Goal: Obtain resource: Obtain resource

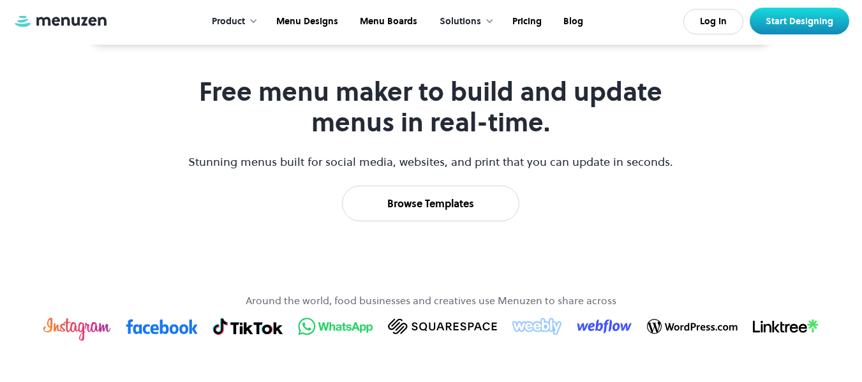
scroll to position [638, 0]
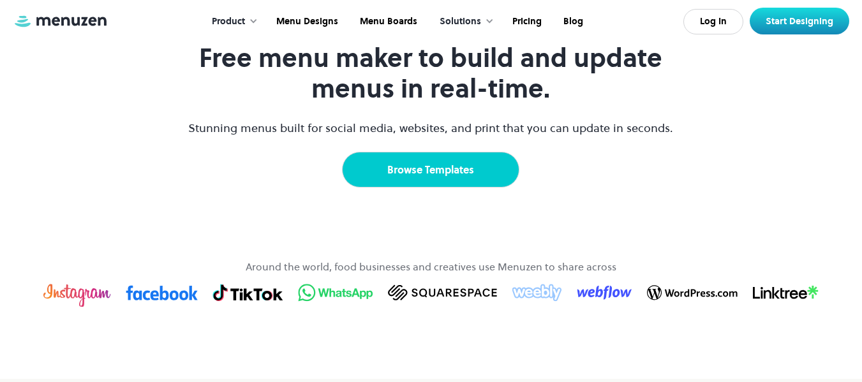
click at [404, 188] on link "Browse Templates" at bounding box center [430, 170] width 177 height 36
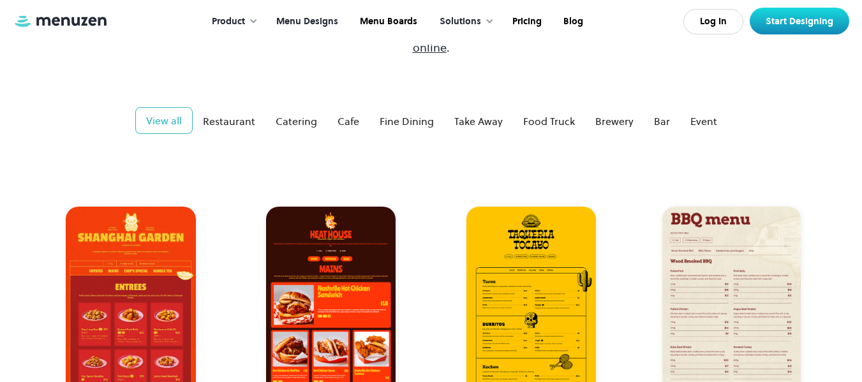
scroll to position [230, 0]
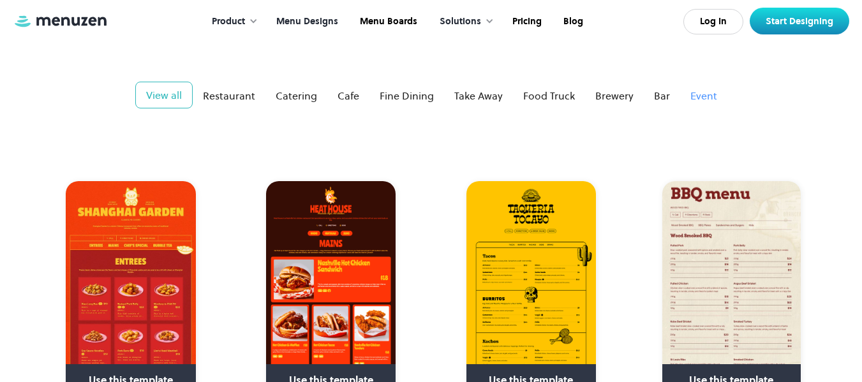
click at [693, 88] on div "Event" at bounding box center [704, 95] width 27 height 15
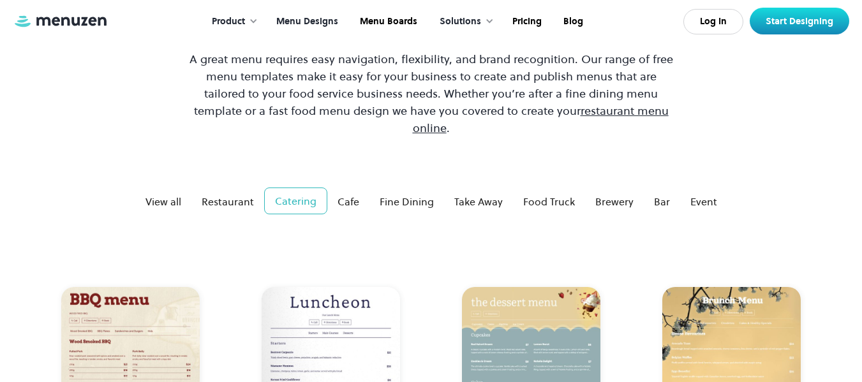
scroll to position [128, 0]
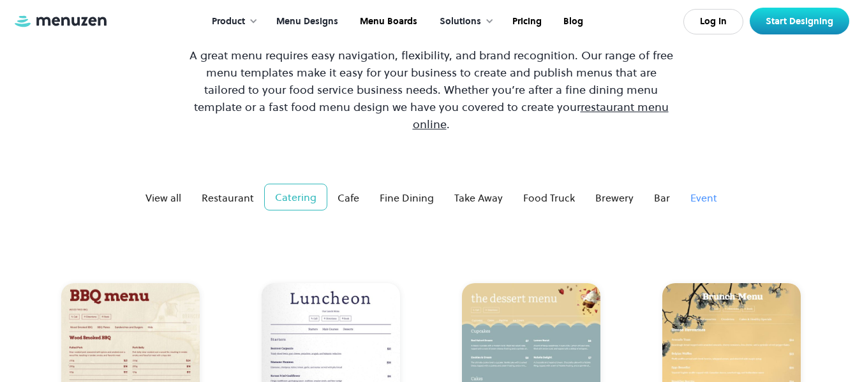
click at [705, 190] on div "Event" at bounding box center [704, 197] width 27 height 15
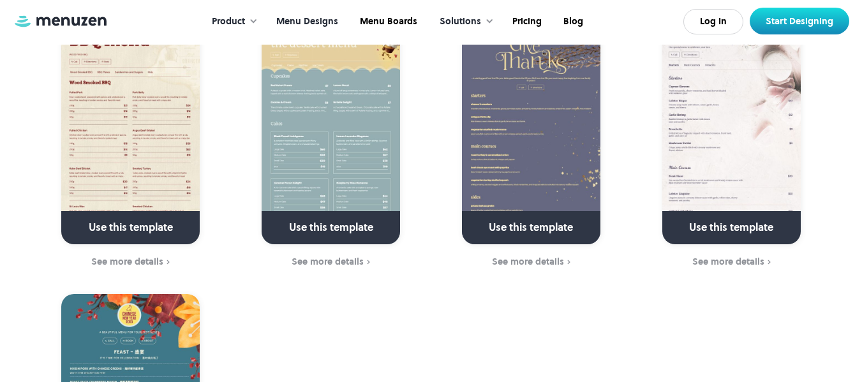
scroll to position [255, 0]
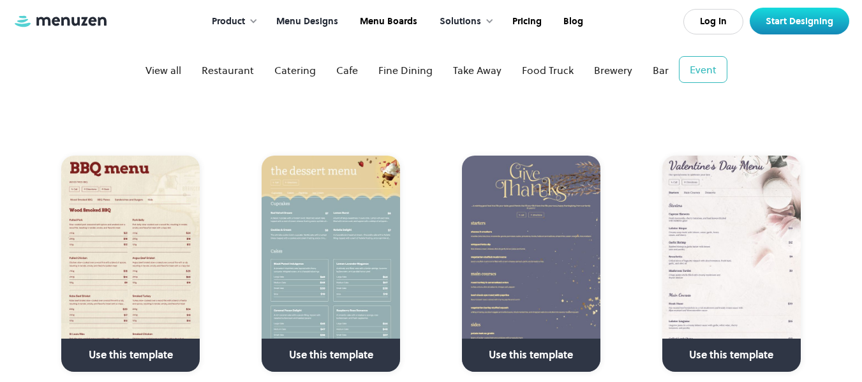
click at [768, 192] on img at bounding box center [732, 264] width 139 height 216
